Goal: Task Accomplishment & Management: Manage account settings

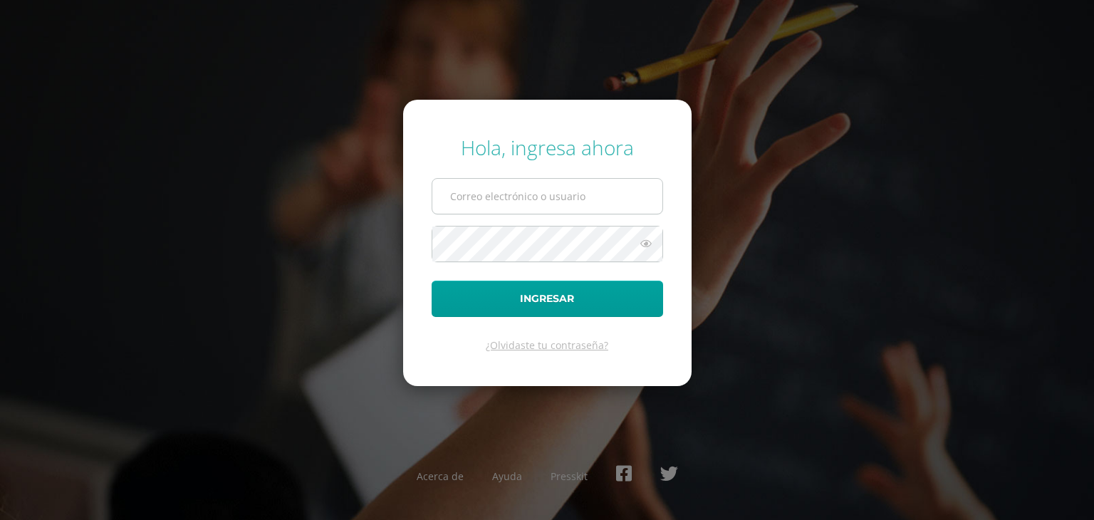
type input "[EMAIL_ADDRESS][PERSON_NAME][DOMAIN_NAME]"
click at [466, 206] on input "[EMAIL_ADDRESS][PERSON_NAME][DOMAIN_NAME]" at bounding box center [547, 196] width 230 height 35
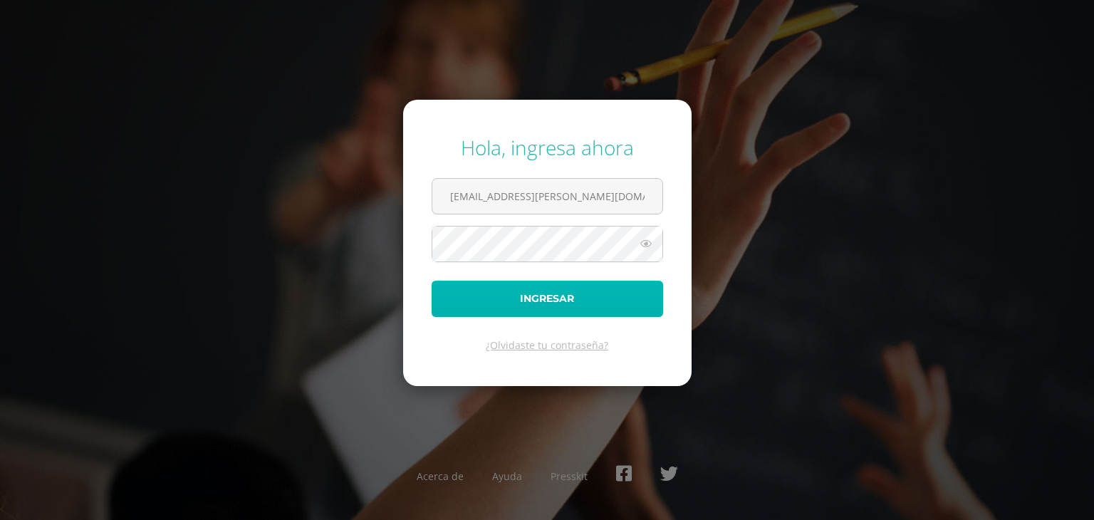
click at [446, 303] on button "Ingresar" at bounding box center [546, 299] width 231 height 36
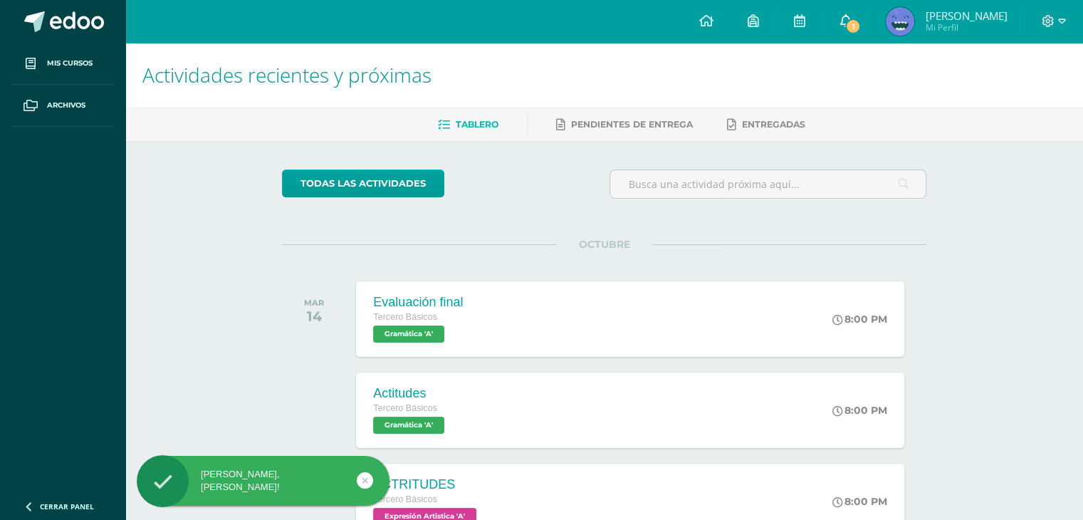
click at [858, 18] on link "1" at bounding box center [845, 21] width 46 height 43
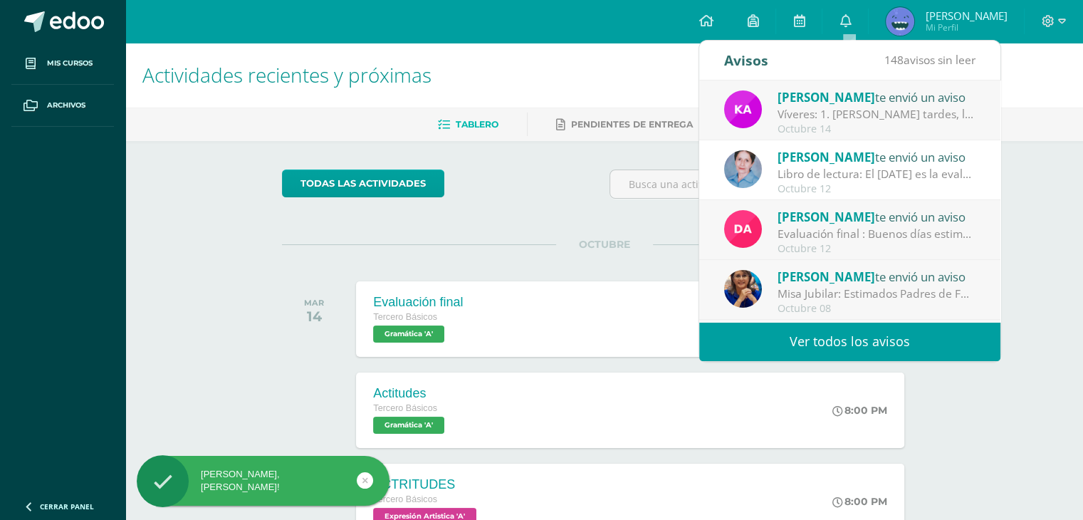
click at [809, 104] on span "[PERSON_NAME]" at bounding box center [827, 97] width 98 height 16
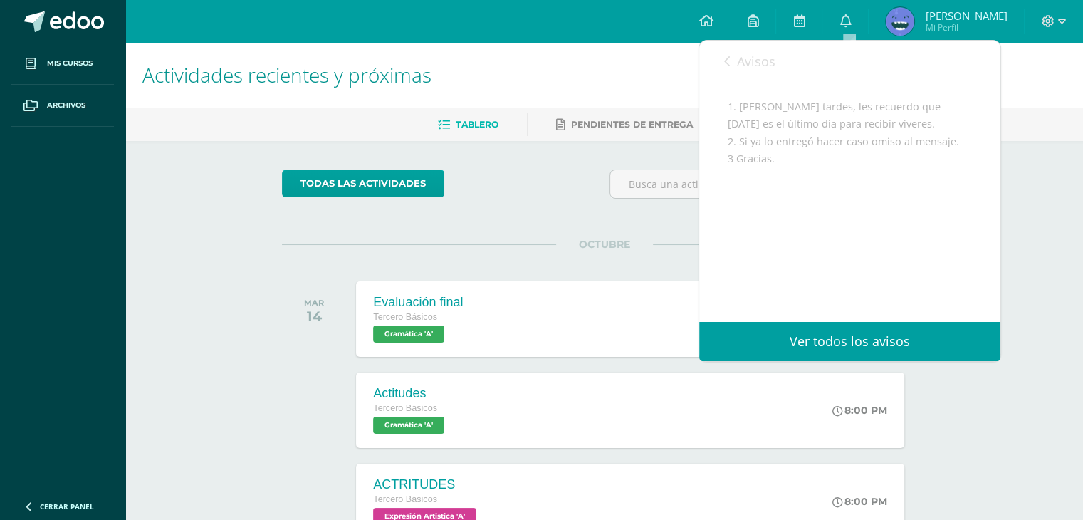
scroll to position [111, 0]
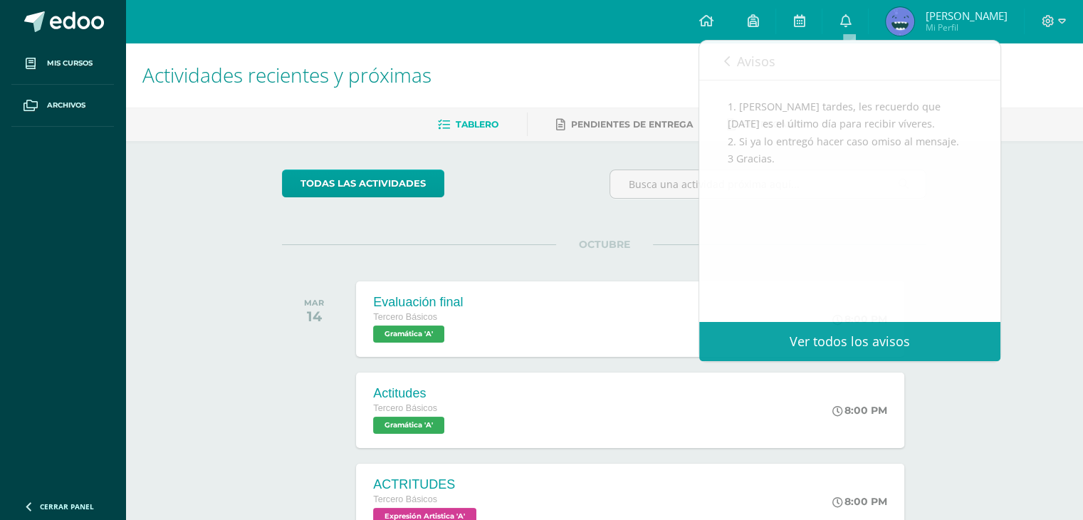
click at [446, 172] on div "todas las Actividades" at bounding box center [412, 189] width 273 height 41
